Goal: Task Accomplishment & Management: Manage account settings

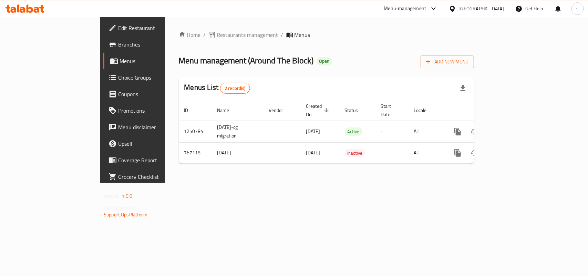
click at [489, 8] on div "[GEOGRAPHIC_DATA]" at bounding box center [481, 9] width 45 height 8
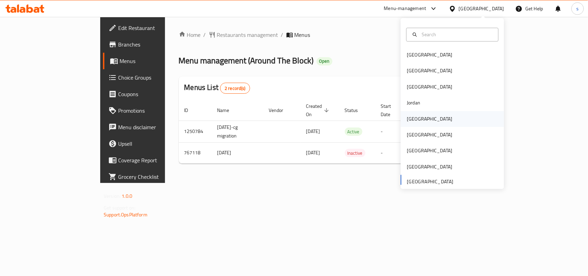
click at [412, 119] on div "[GEOGRAPHIC_DATA]" at bounding box center [429, 119] width 45 height 8
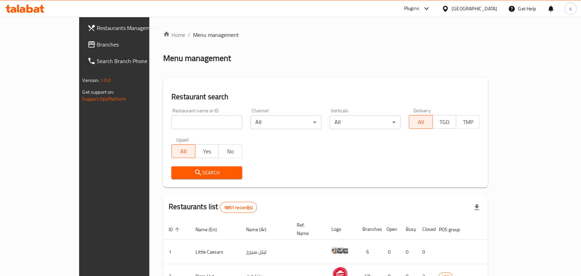
click at [97, 45] on span "Branches" at bounding box center [134, 44] width 74 height 8
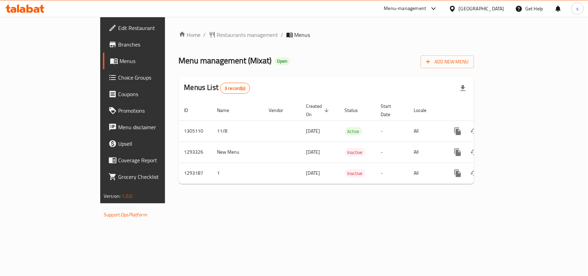
click at [502, 9] on div "[GEOGRAPHIC_DATA]" at bounding box center [481, 9] width 45 height 8
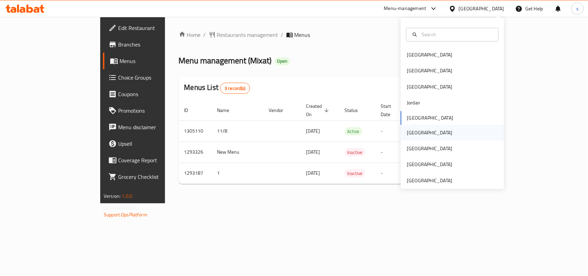
click at [412, 131] on div "[GEOGRAPHIC_DATA]" at bounding box center [429, 133] width 45 height 8
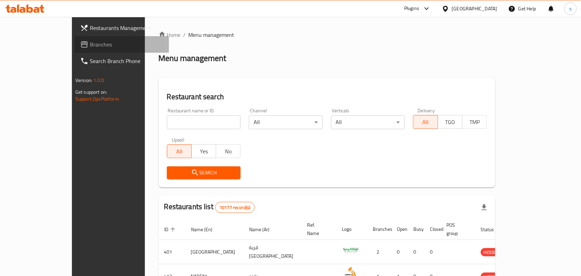
click at [90, 45] on span "Branches" at bounding box center [127, 44] width 74 height 8
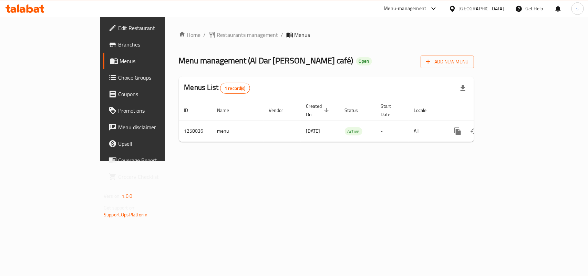
click at [456, 11] on icon at bounding box center [452, 8] width 7 height 7
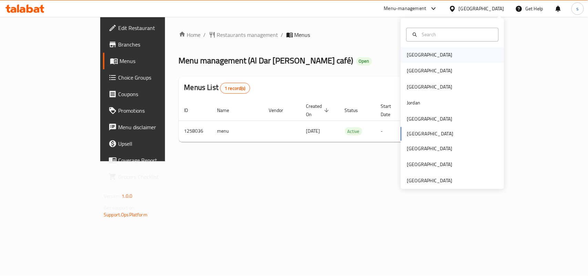
click at [412, 59] on div "[GEOGRAPHIC_DATA]" at bounding box center [429, 55] width 56 height 16
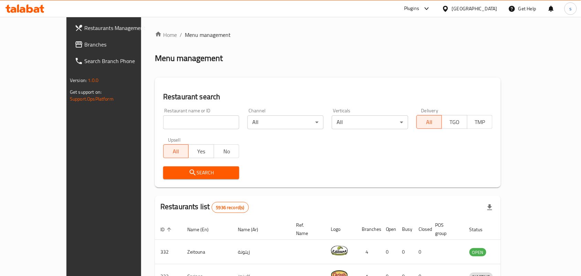
click at [84, 47] on span "Branches" at bounding box center [121, 44] width 74 height 8
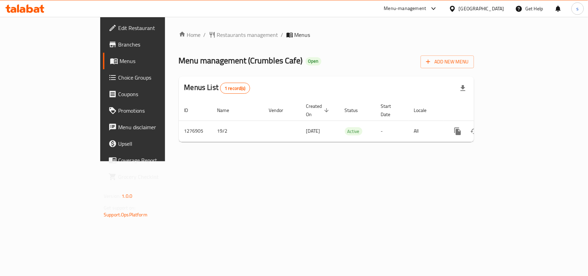
click at [491, 6] on div "[GEOGRAPHIC_DATA]" at bounding box center [481, 9] width 45 height 8
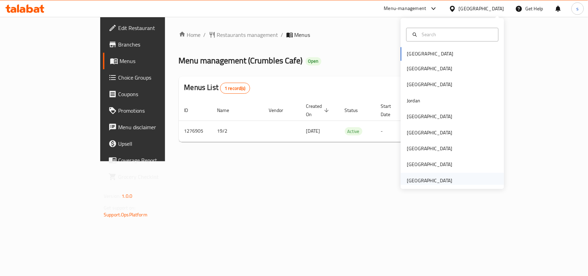
click at [444, 178] on div "[GEOGRAPHIC_DATA]" at bounding box center [429, 181] width 45 height 8
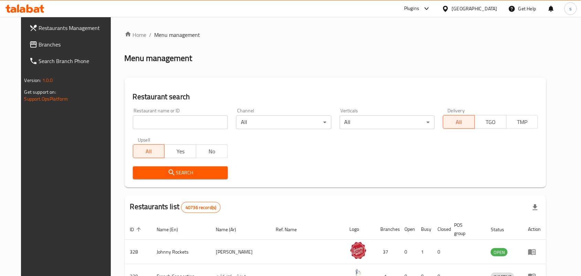
click at [39, 45] on span "Branches" at bounding box center [76, 44] width 74 height 8
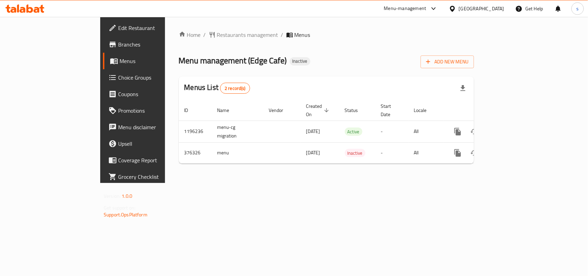
click at [487, 9] on div "[GEOGRAPHIC_DATA]" at bounding box center [481, 9] width 45 height 8
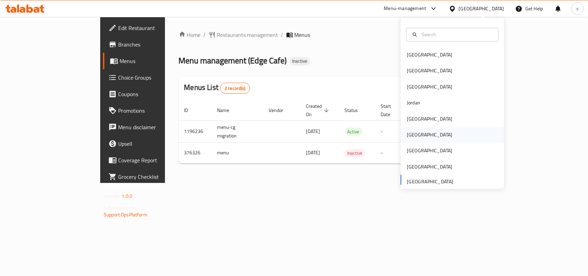
click at [412, 139] on div "[GEOGRAPHIC_DATA]" at bounding box center [429, 135] width 45 height 8
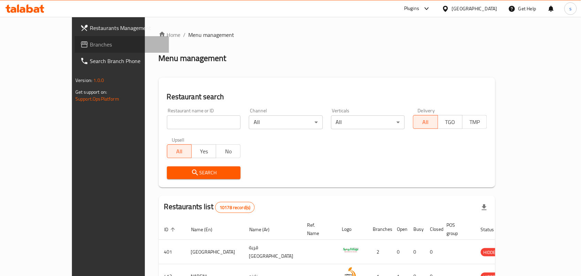
click at [90, 42] on span "Branches" at bounding box center [127, 44] width 74 height 8
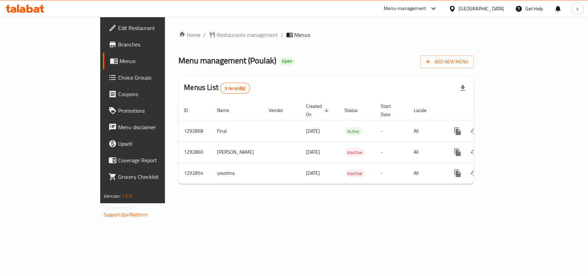
click at [496, 7] on div "[GEOGRAPHIC_DATA]" at bounding box center [481, 9] width 45 height 8
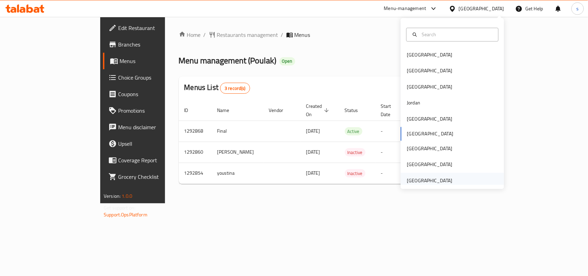
click at [443, 181] on div "[GEOGRAPHIC_DATA]" at bounding box center [429, 181] width 45 height 8
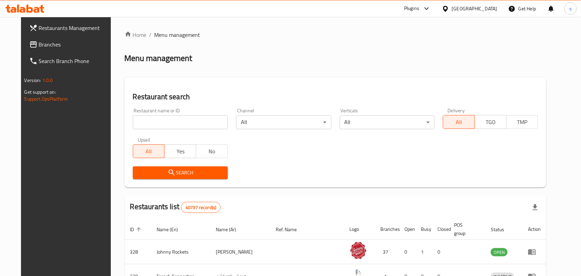
click at [39, 47] on span "Branches" at bounding box center [76, 44] width 74 height 8
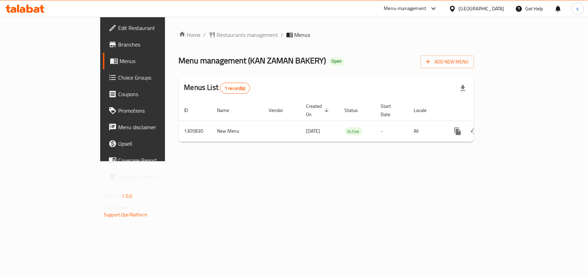
click at [479, 12] on div "[GEOGRAPHIC_DATA]" at bounding box center [481, 9] width 45 height 8
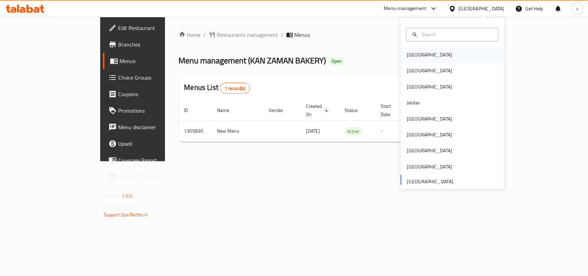
click at [427, 58] on div "[GEOGRAPHIC_DATA]" at bounding box center [452, 55] width 103 height 16
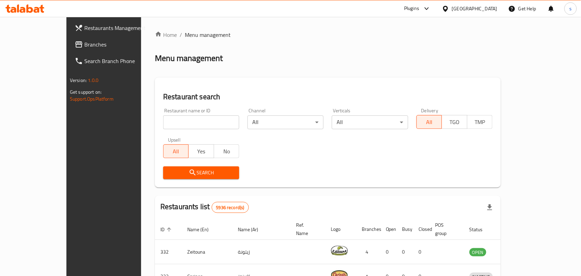
click at [488, 8] on div "[GEOGRAPHIC_DATA]" at bounding box center [474, 9] width 45 height 8
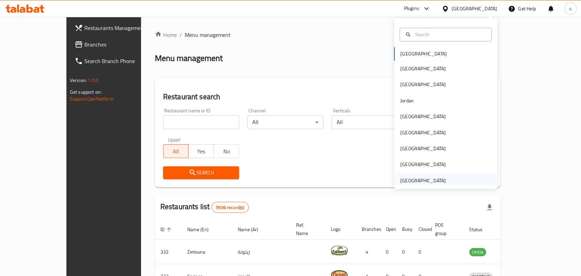
click at [412, 179] on div "[GEOGRAPHIC_DATA]" at bounding box center [423, 181] width 45 height 8
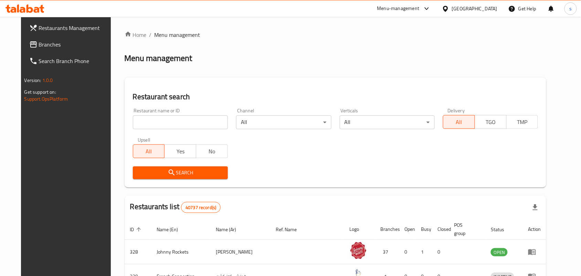
click at [39, 46] on span "Branches" at bounding box center [76, 44] width 74 height 8
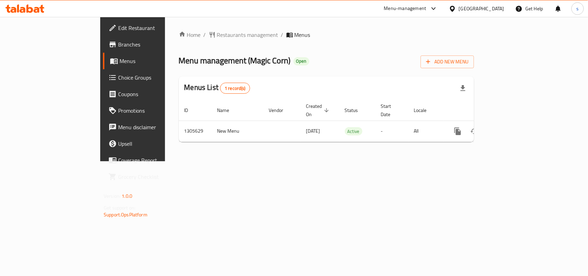
click at [487, 2] on div "[GEOGRAPHIC_DATA]" at bounding box center [476, 8] width 66 height 17
click at [488, 8] on div "[GEOGRAPHIC_DATA]" at bounding box center [481, 9] width 45 height 8
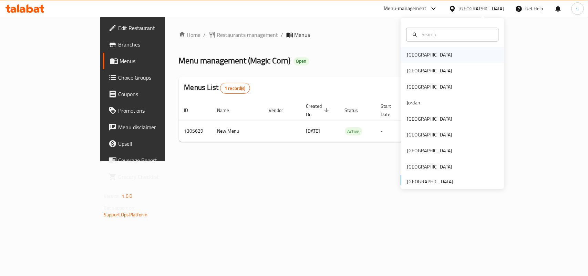
click at [410, 57] on div "[GEOGRAPHIC_DATA]" at bounding box center [429, 55] width 45 height 8
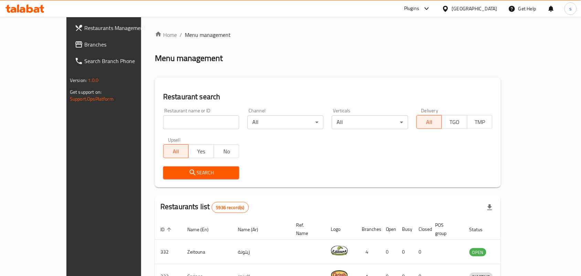
click at [485, 8] on div "[GEOGRAPHIC_DATA]" at bounding box center [474, 9] width 45 height 8
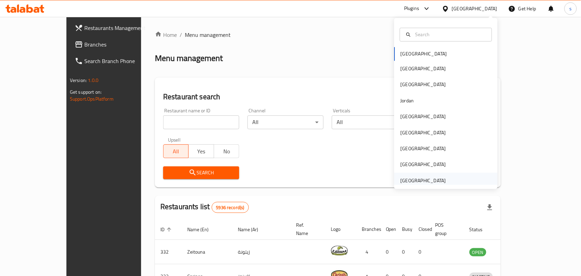
click at [436, 180] on div "[GEOGRAPHIC_DATA]" at bounding box center [423, 181] width 45 height 8
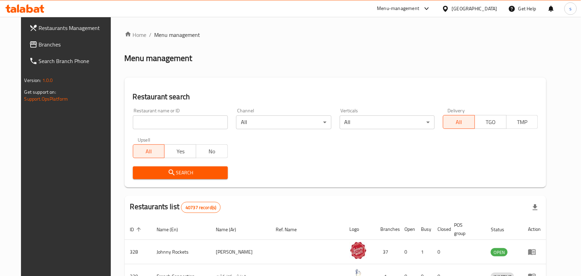
click at [39, 45] on span "Branches" at bounding box center [76, 44] width 74 height 8
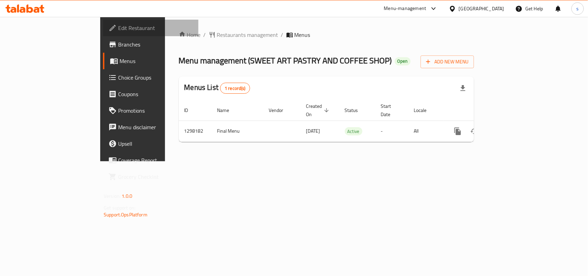
click at [118, 29] on span "Edit Restaurant" at bounding box center [155, 28] width 75 height 8
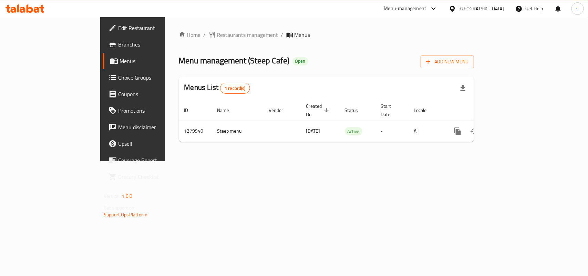
click at [497, 7] on div "[GEOGRAPHIC_DATA]" at bounding box center [481, 9] width 45 height 8
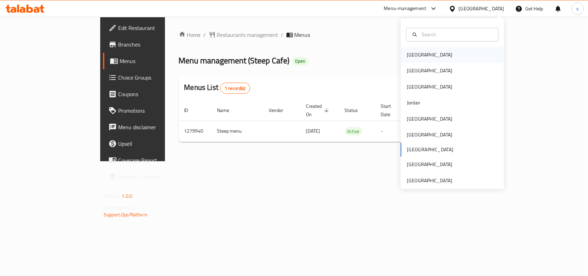
click at [412, 56] on div "[GEOGRAPHIC_DATA]" at bounding box center [429, 55] width 45 height 8
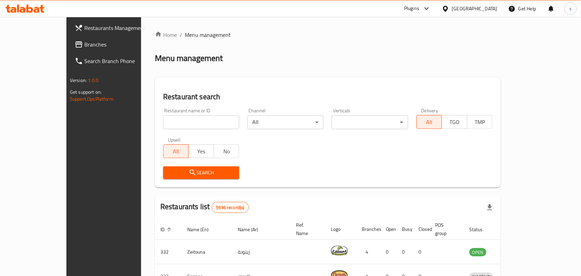
click at [84, 43] on span "Branches" at bounding box center [121, 44] width 74 height 8
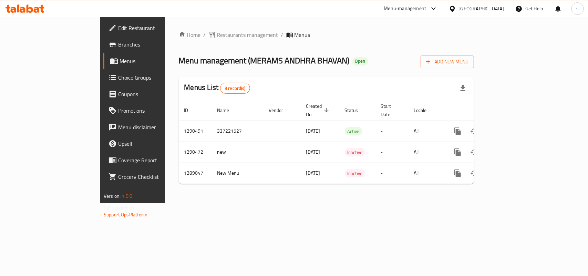
click at [501, 6] on div "[GEOGRAPHIC_DATA]" at bounding box center [481, 9] width 45 height 8
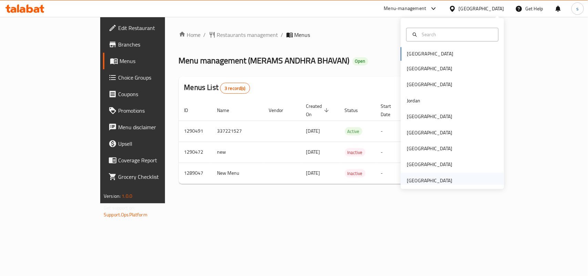
click at [412, 178] on div "[GEOGRAPHIC_DATA]" at bounding box center [429, 181] width 45 height 8
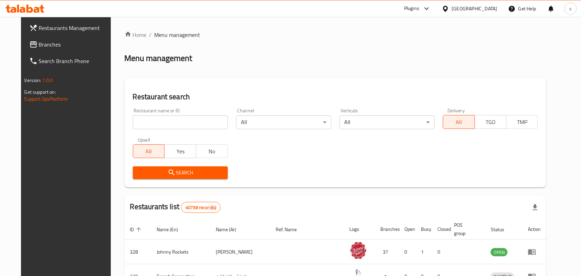
click at [39, 45] on span "Branches" at bounding box center [76, 44] width 74 height 8
